Goal: Task Accomplishment & Management: Use online tool/utility

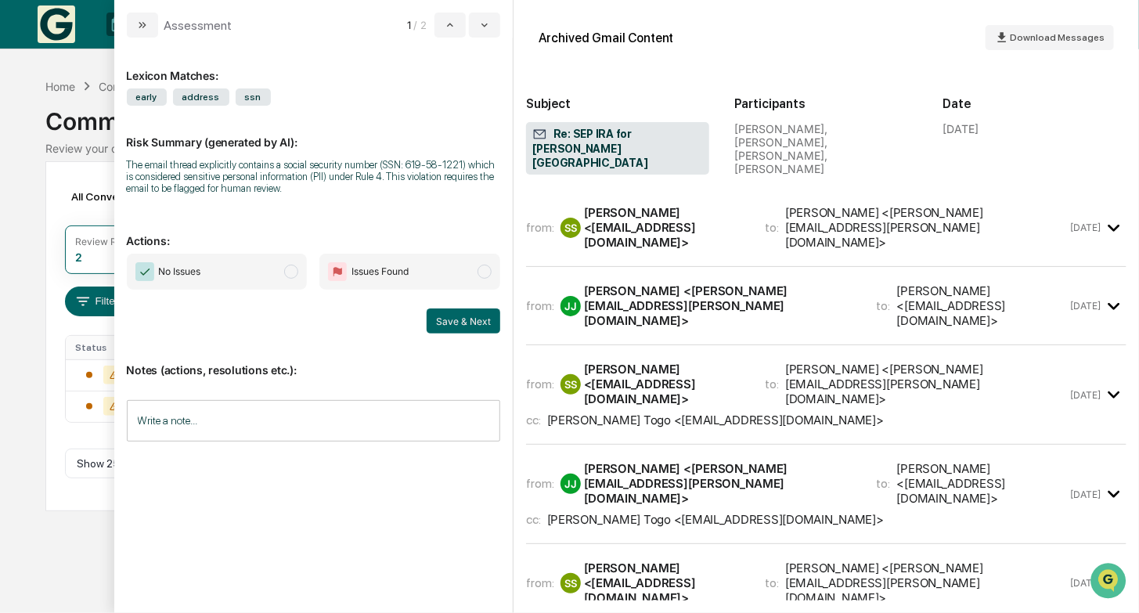
scroll to position [2975, 0]
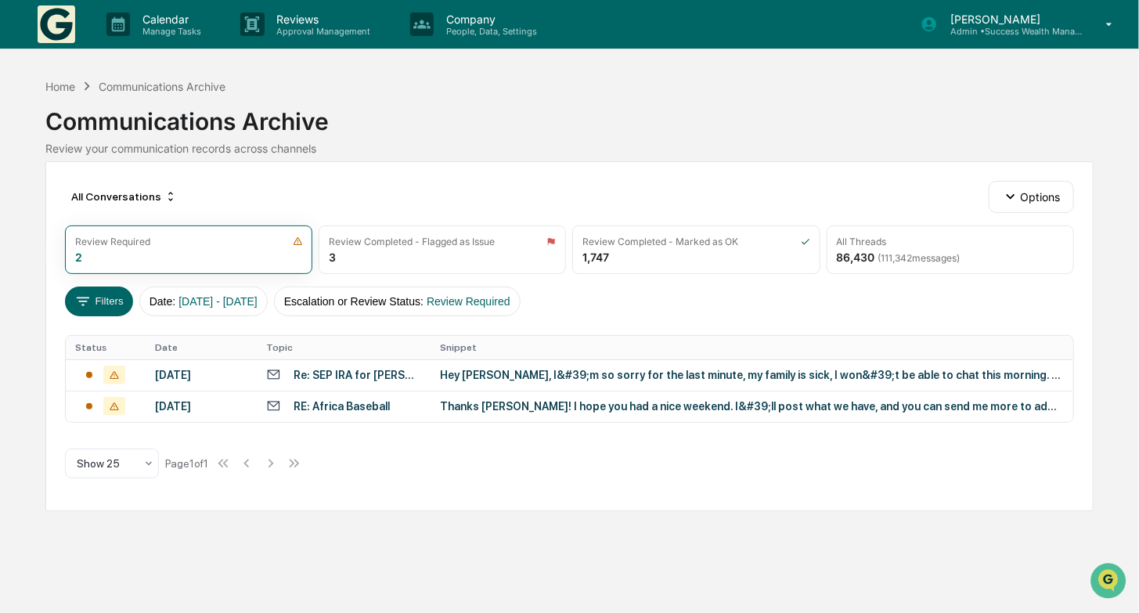
click at [68, 17] on img at bounding box center [57, 24] width 38 height 38
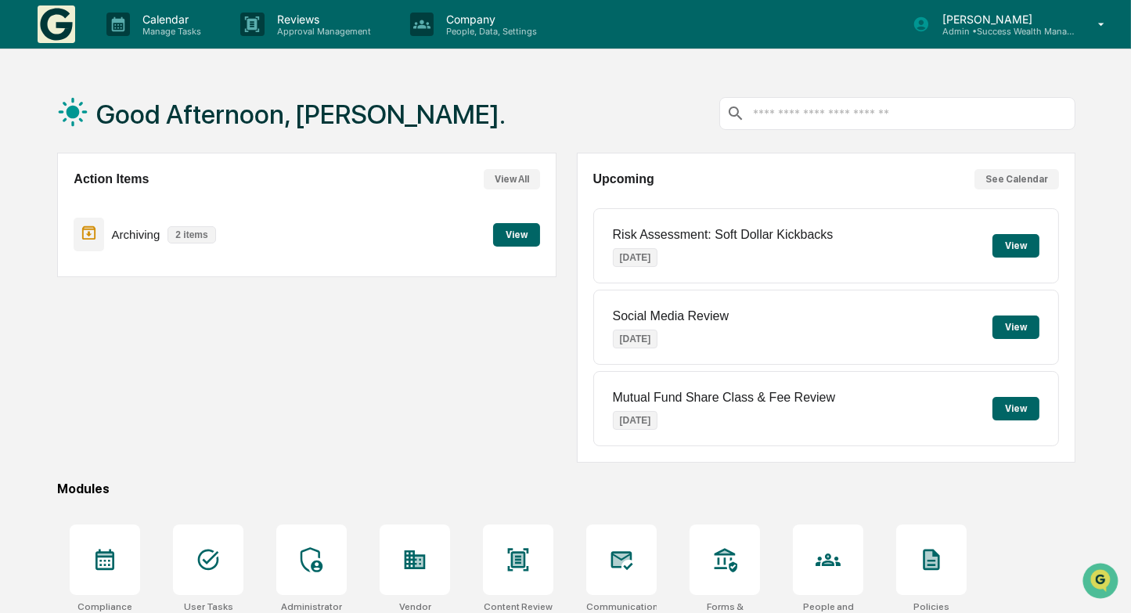
click at [511, 243] on button "View" at bounding box center [516, 234] width 47 height 23
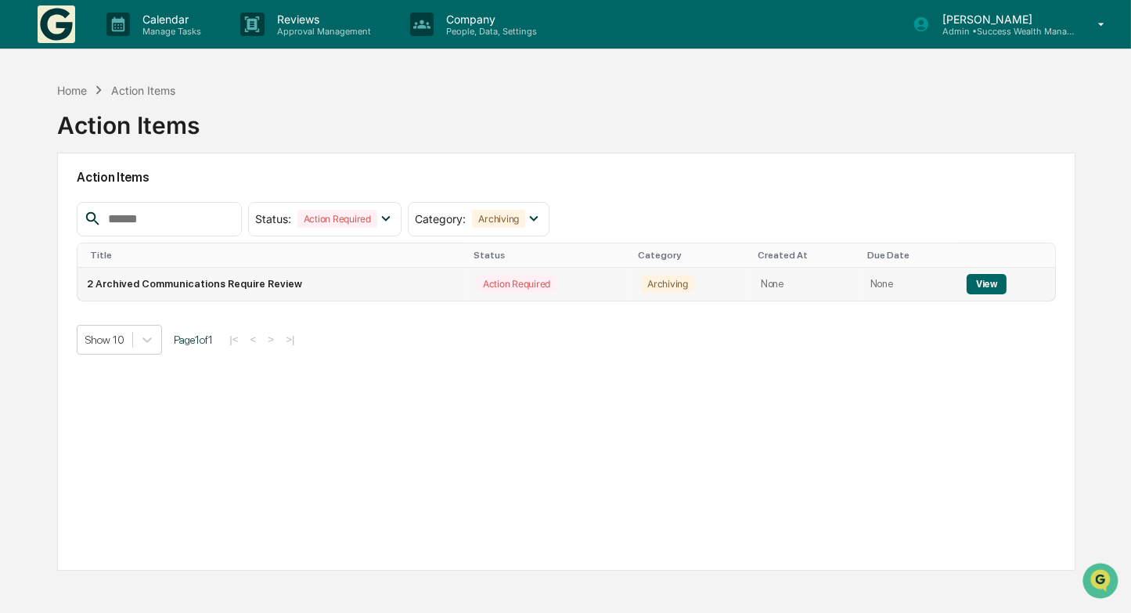
click at [983, 287] on button "View" at bounding box center [987, 284] width 40 height 20
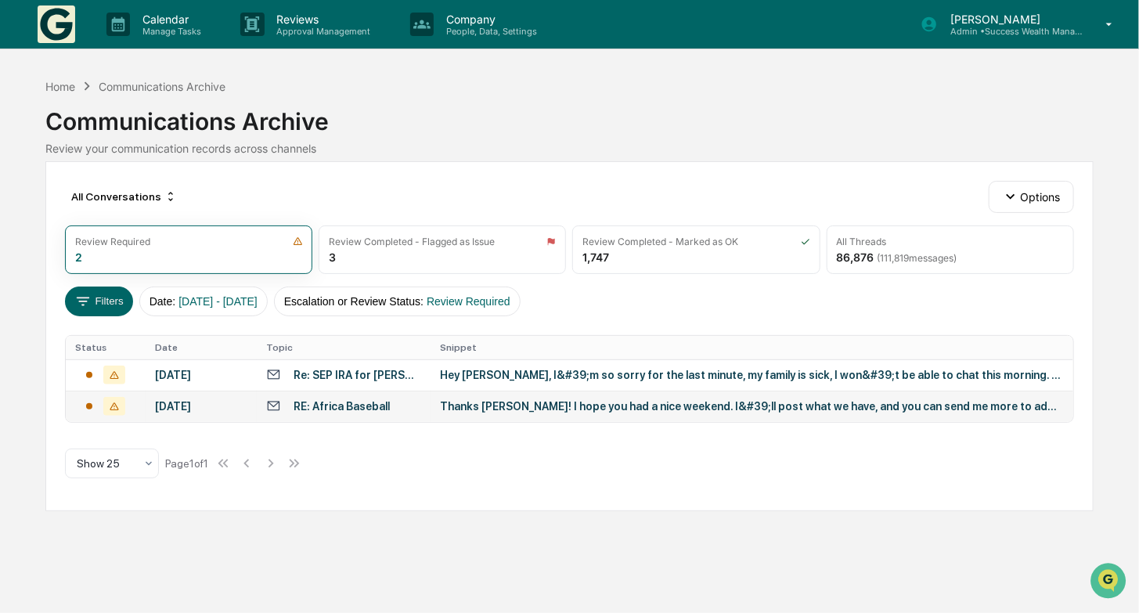
click at [558, 413] on div "Thanks [PERSON_NAME]! I hope you had a nice weekend. I&#39;ll post what we have…" at bounding box center [752, 406] width 624 height 13
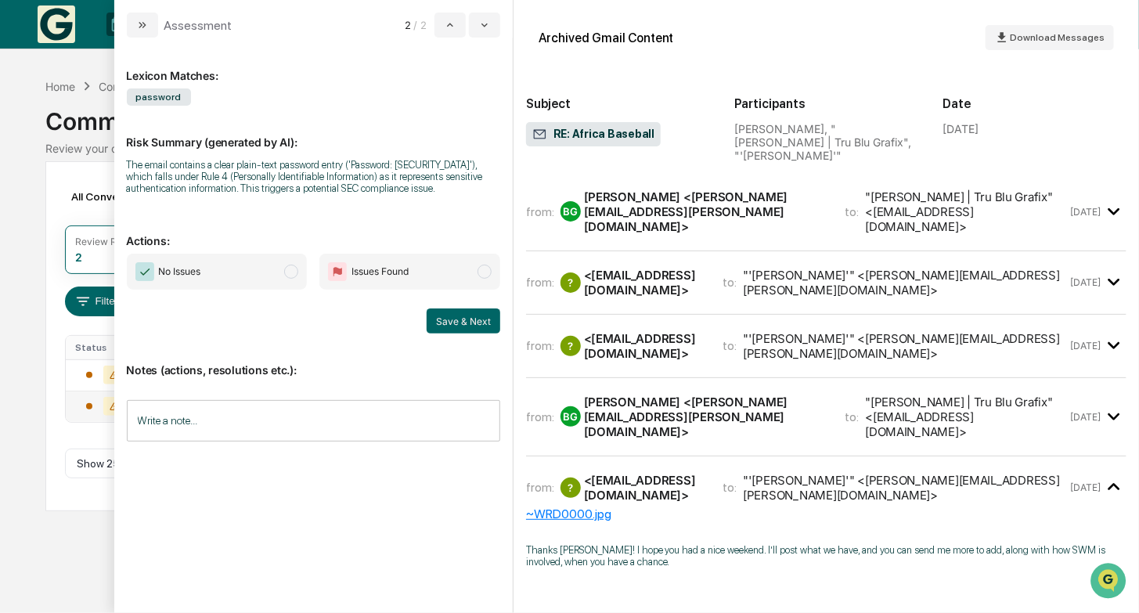
click at [291, 276] on span "modal" at bounding box center [291, 272] width 14 height 14
click at [462, 324] on button "Save & Next" at bounding box center [464, 320] width 74 height 25
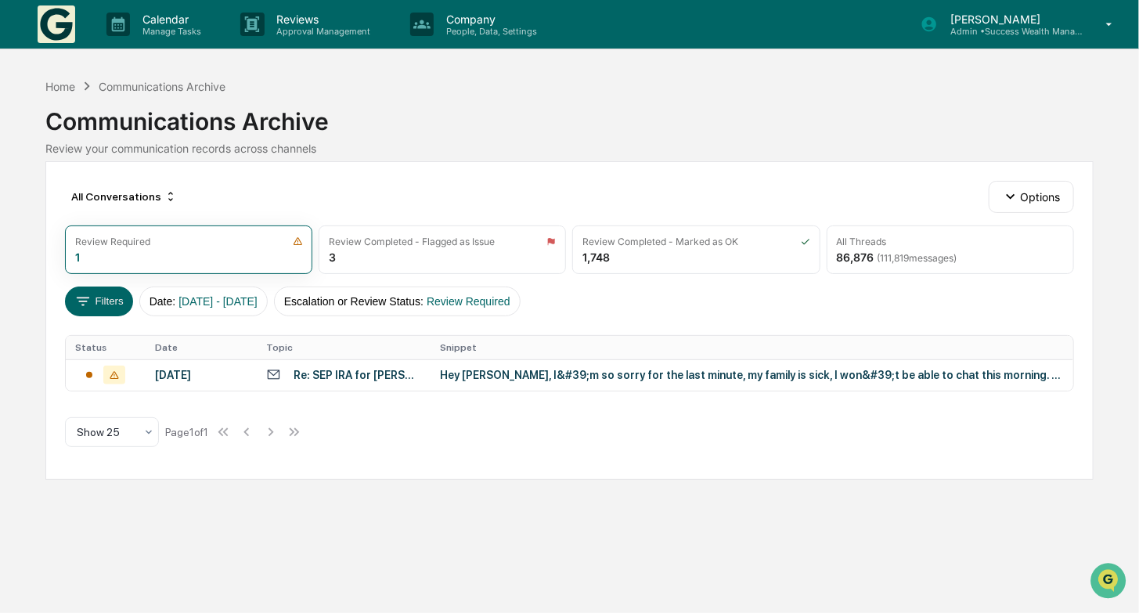
click at [38, 171] on div "Calendar Manage Tasks Reviews Approval Management Company People, Data, Setting…" at bounding box center [569, 306] width 1139 height 613
